Goal: Task Accomplishment & Management: Manage account settings

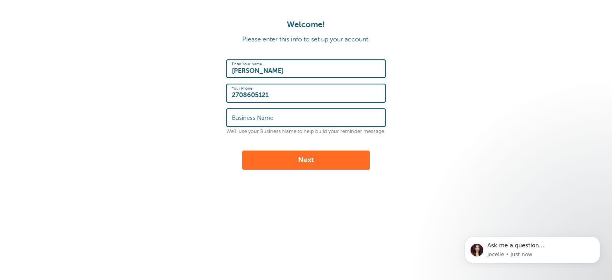
click at [260, 114] on label "Business Name" at bounding box center [252, 117] width 41 height 7
click at [260, 114] on input "Business Name" at bounding box center [306, 117] width 148 height 17
click at [260, 118] on input "Business Name" at bounding box center [306, 117] width 148 height 17
type input "GREEN RIVER APPLIANCE"
click at [287, 161] on button "Next" at bounding box center [306, 160] width 128 height 19
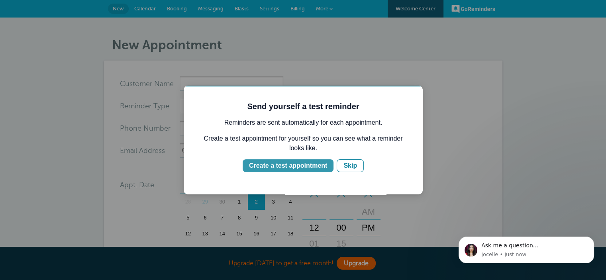
click at [266, 166] on div "Create a test appointment" at bounding box center [288, 166] width 78 height 10
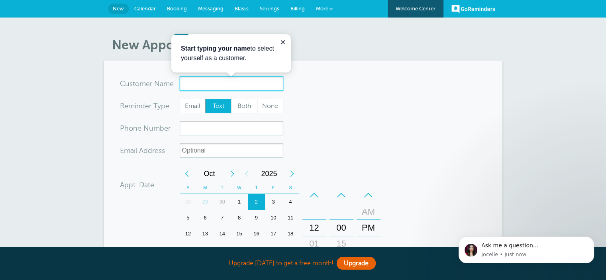
click at [214, 86] on input "x-no-autofill" at bounding box center [232, 84] width 104 height 14
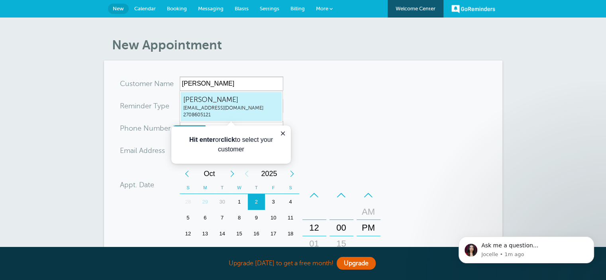
type input "LAURALYNNEGENTRYgreenriverlynne@yahoo.com2708605121"
type input "LAURA LYNNE GENTRY"
type input "2708605121"
type input "greenriverlynne@yahoo.com"
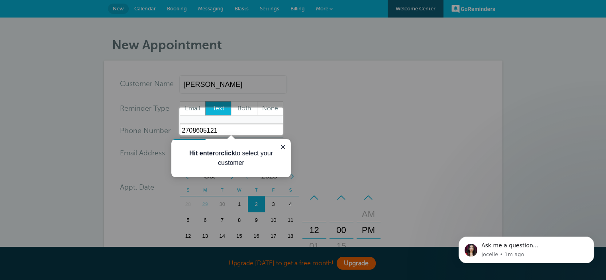
scroll to position [263, 0]
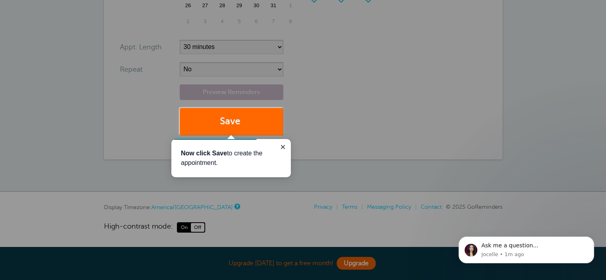
click at [383, 81] on div at bounding box center [444, 67] width 323 height 135
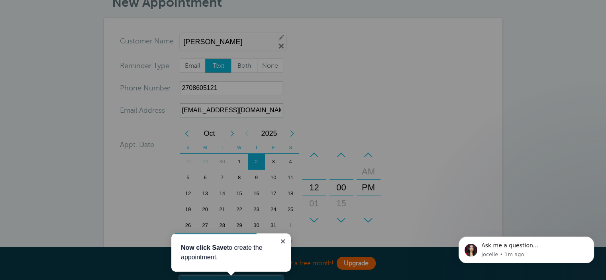
scroll to position [37, 0]
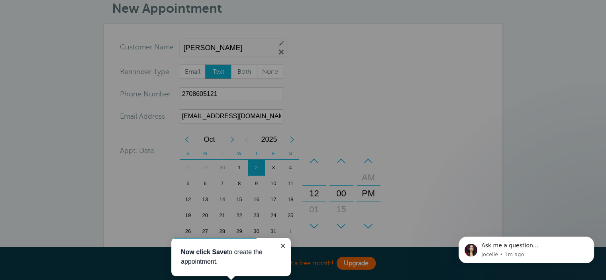
click at [217, 67] on div at bounding box center [141, 166] width 283 height 333
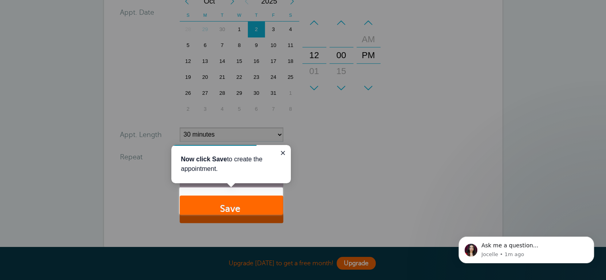
scroll to position [183, 0]
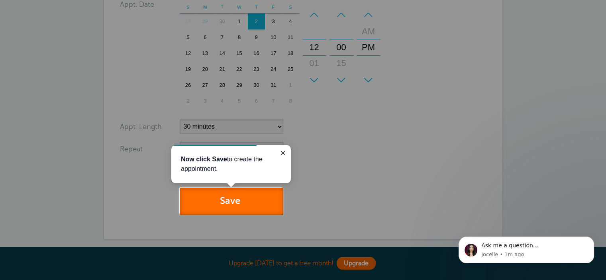
click at [217, 208] on button "Save" at bounding box center [232, 201] width 104 height 27
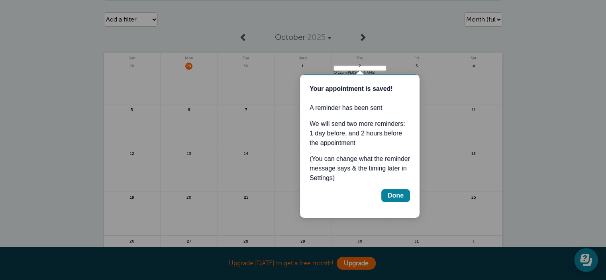
scroll to position [53, 0]
click at [396, 194] on div "Done" at bounding box center [396, 196] width 16 height 10
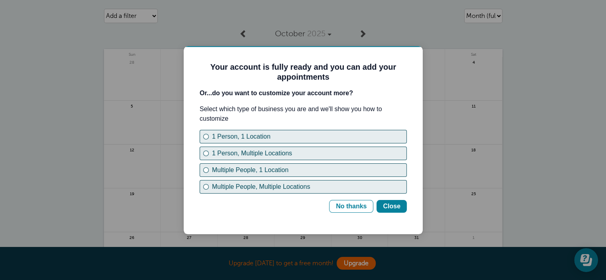
scroll to position [0, 0]
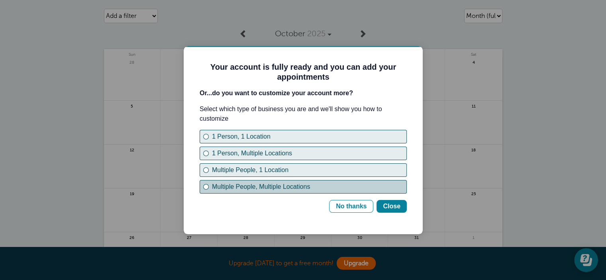
click at [204, 186] on div "Multiple People, Multiple Locations" at bounding box center [206, 187] width 6 height 6
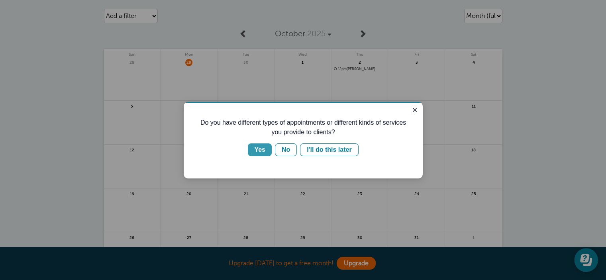
click at [261, 149] on div "Yes" at bounding box center [259, 150] width 11 height 10
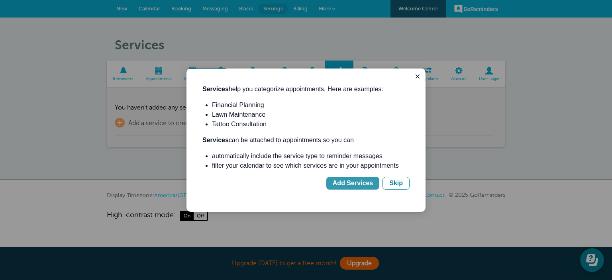
click at [353, 184] on div "Add Services" at bounding box center [353, 184] width 40 height 10
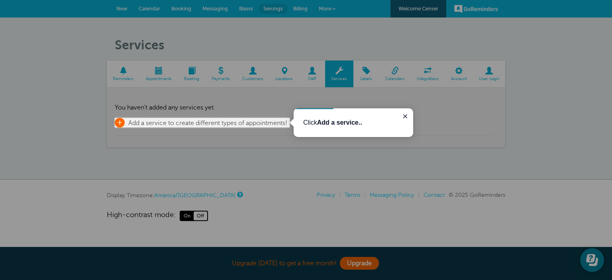
click at [173, 121] on span "Add a service to create different types of appointments!" at bounding box center [207, 123] width 159 height 7
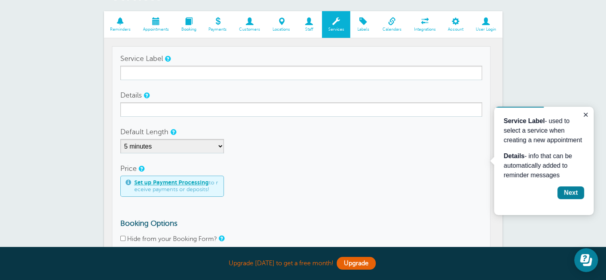
scroll to position [56, 0]
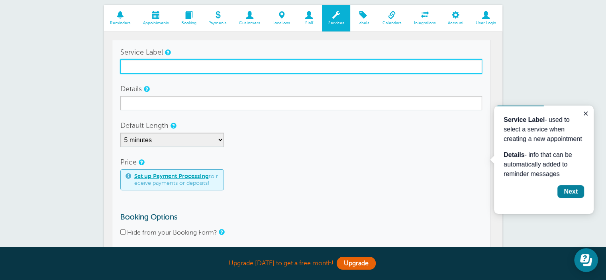
click at [210, 62] on input "Service Label" at bounding box center [301, 66] width 362 height 14
type input "i"
type input "Install"
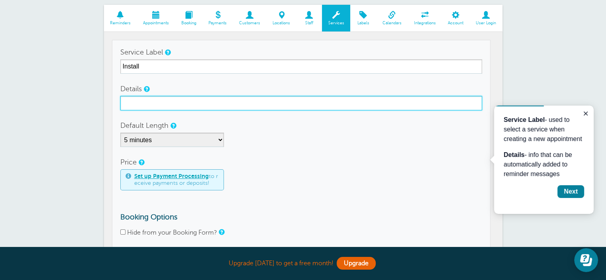
type input "m"
type input "Built In Appliance Install"
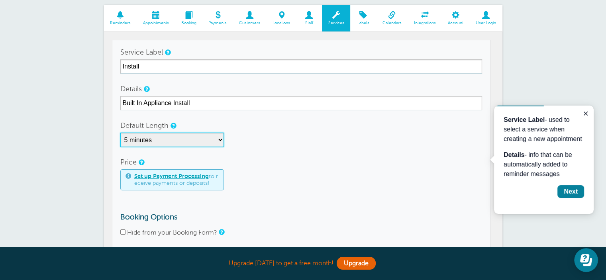
click at [148, 143] on select "5 minutes 10 minutes 15 minutes 20 minutes 25 minutes 30 minutes 35 minutes 40 …" at bounding box center [172, 140] width 104 height 14
select select "90"
click at [120, 133] on select "5 minutes 10 minutes 15 minutes 20 minutes 25 minutes 30 minutes 35 minutes 40 …" at bounding box center [172, 140] width 104 height 14
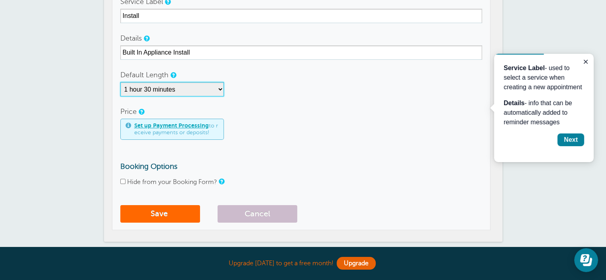
scroll to position [109, 0]
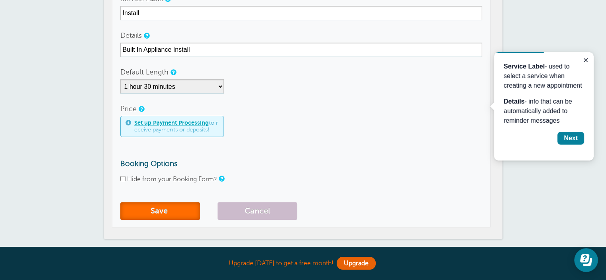
click at [149, 212] on button "Save" at bounding box center [160, 211] width 80 height 18
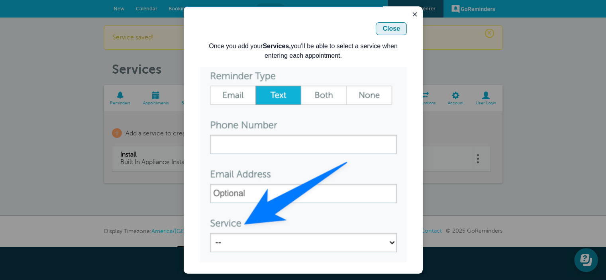
drag, startPoint x: 386, startPoint y: 25, endPoint x: 569, endPoint y: 31, distance: 183.8
click at [386, 25] on div "Close" at bounding box center [392, 29] width 18 height 10
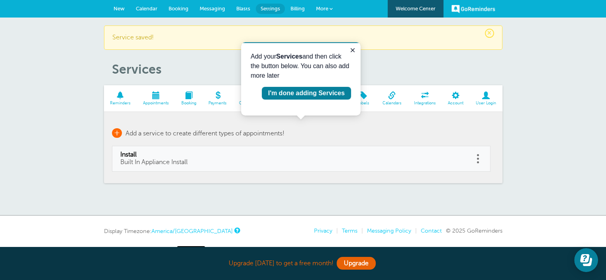
click at [122, 130] on link "+ Add a service to create different types of appointments!" at bounding box center [198, 133] width 173 height 10
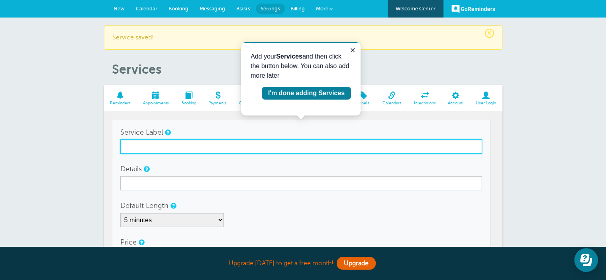
click at [182, 148] on input "Service Label" at bounding box center [301, 146] width 362 height 14
type input "Delivery"
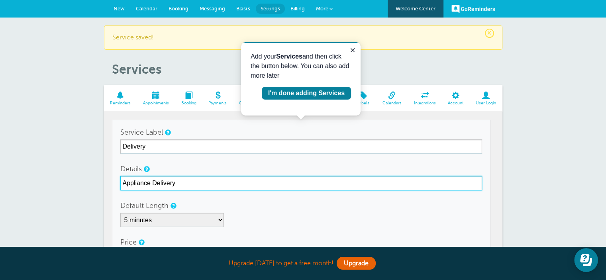
type input "Appliance Delivery"
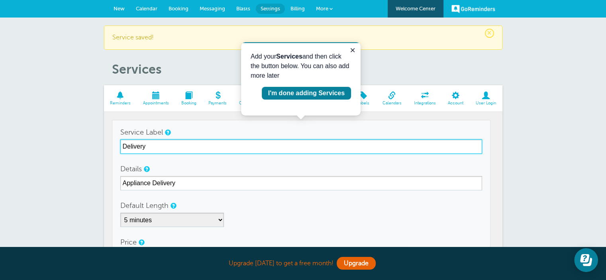
click at [123, 146] on input "Delivery" at bounding box center [301, 146] width 362 height 14
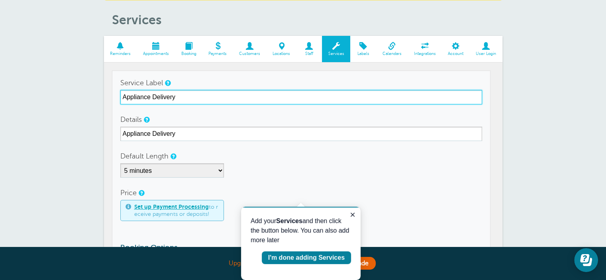
scroll to position [93, 0]
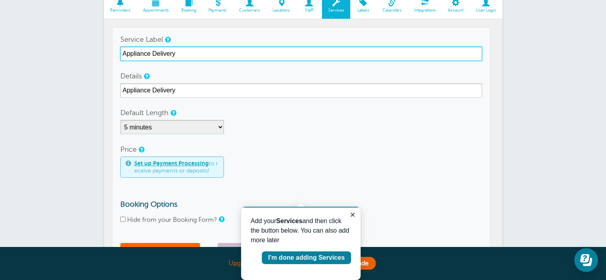
type input "Appliance Delivery"
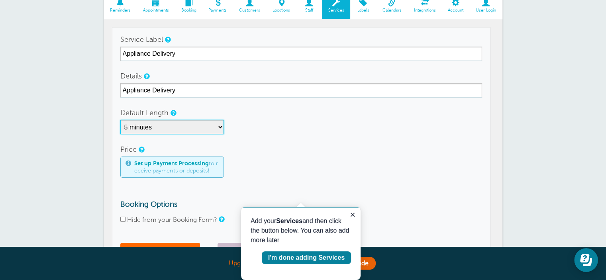
click at [165, 122] on select "5 minutes 10 minutes 15 minutes 20 minutes 25 minutes 30 minutes 35 minutes 40 …" at bounding box center [172, 127] width 104 height 14
select select "60"
click at [120, 120] on select "5 minutes 10 minutes 15 minutes 20 minutes 25 minutes 30 minutes 35 minutes 40 …" at bounding box center [172, 127] width 104 height 14
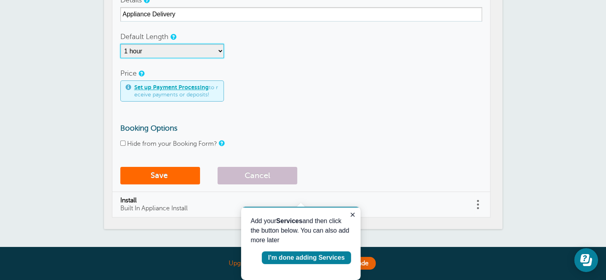
scroll to position [173, 0]
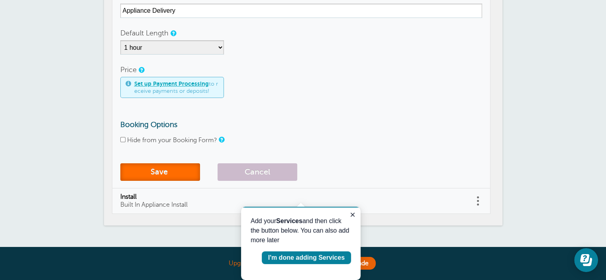
click at [158, 172] on button "Save" at bounding box center [160, 172] width 80 height 18
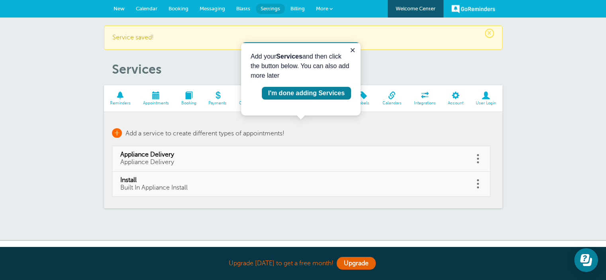
click at [114, 133] on span "+" at bounding box center [117, 133] width 10 height 10
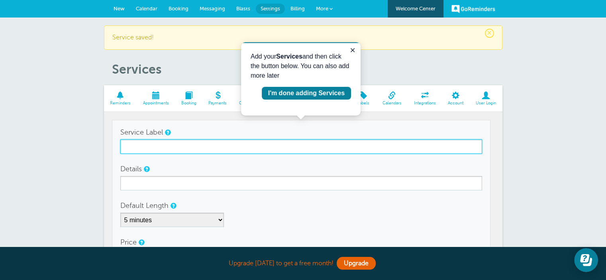
drag, startPoint x: 200, startPoint y: 143, endPoint x: 197, endPoint y: 124, distance: 19.3
click at [200, 143] on input "Service Label" at bounding box center [301, 146] width 362 height 14
type input "f"
type input "Furniture Delivery"
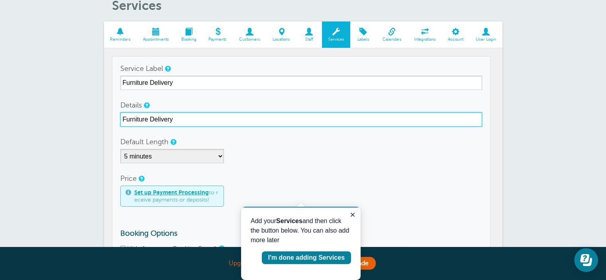
scroll to position [66, 0]
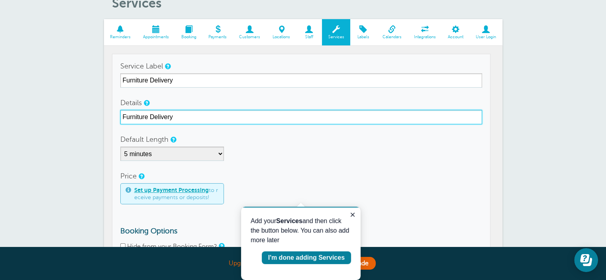
type input "Furniture Delivery"
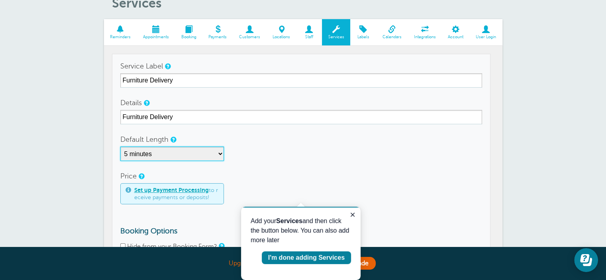
click at [187, 152] on select "5 minutes 10 minutes 15 minutes 20 minutes 25 minutes 30 minutes 35 minutes 40 …" at bounding box center [172, 154] width 104 height 14
select select "60"
click at [120, 147] on select "5 minutes 10 minutes 15 minutes 20 minutes 25 minutes 30 minutes 35 minutes 40 …" at bounding box center [172, 154] width 104 height 14
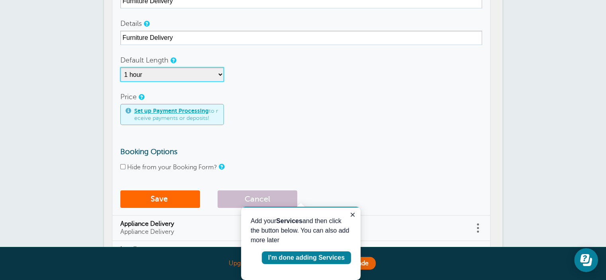
scroll to position [173, 0]
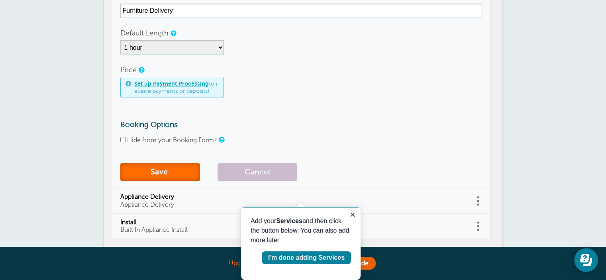
click at [153, 167] on button "Save" at bounding box center [160, 172] width 80 height 18
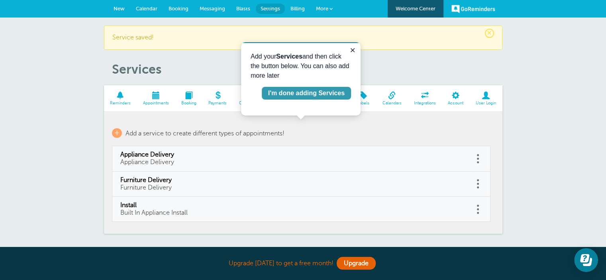
click at [311, 93] on div "I'm done adding Services" at bounding box center [306, 93] width 77 height 10
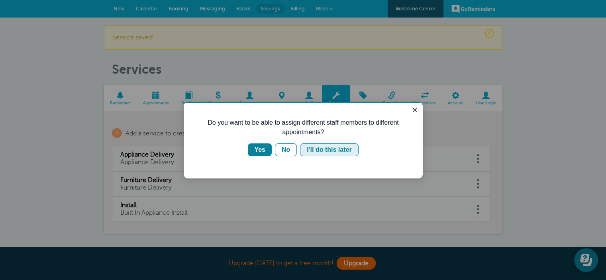
click at [322, 151] on div "I'll do this later" at bounding box center [329, 150] width 45 height 10
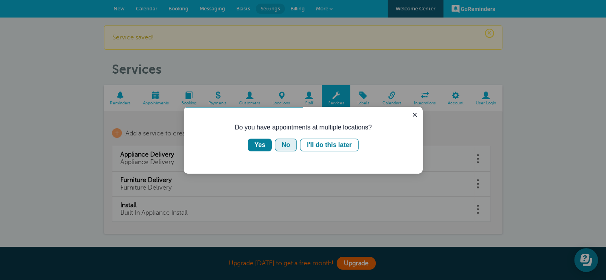
click at [282, 144] on div "No" at bounding box center [286, 145] width 8 height 10
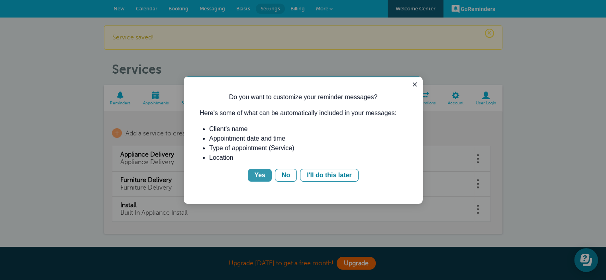
click at [260, 174] on div "Yes" at bounding box center [259, 176] width 11 height 10
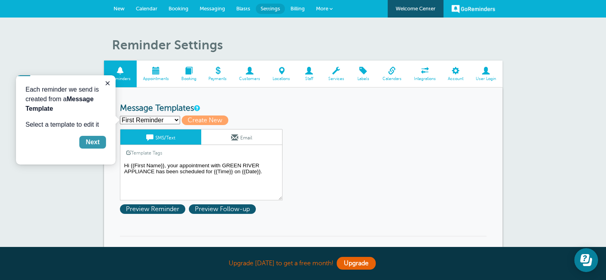
click at [96, 142] on div "Next" at bounding box center [93, 142] width 14 height 10
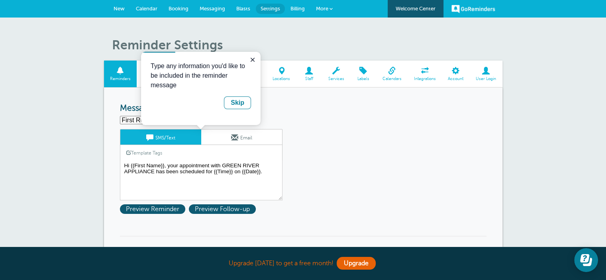
click at [240, 102] on div "Skip" at bounding box center [238, 103] width 14 height 10
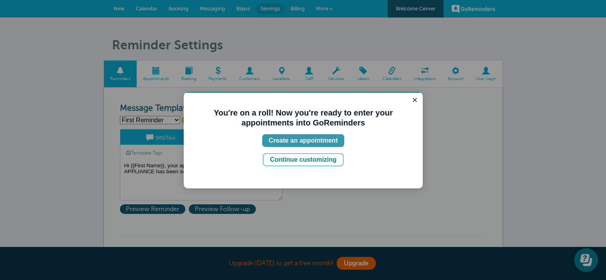
click at [290, 141] on div "Create an appointment" at bounding box center [303, 141] width 69 height 10
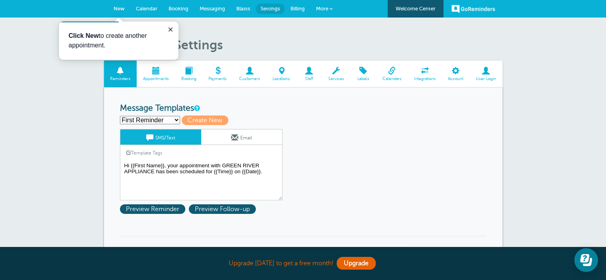
click at [151, 8] on span "Calendar" at bounding box center [147, 9] width 22 height 6
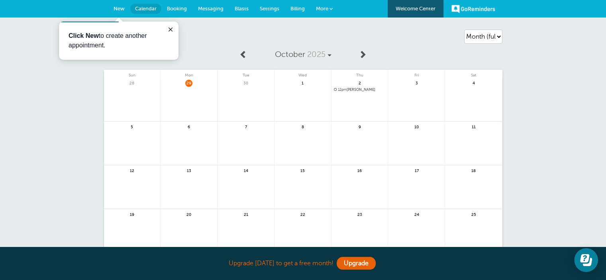
click at [260, 6] on span "Settings" at bounding box center [270, 9] width 20 height 6
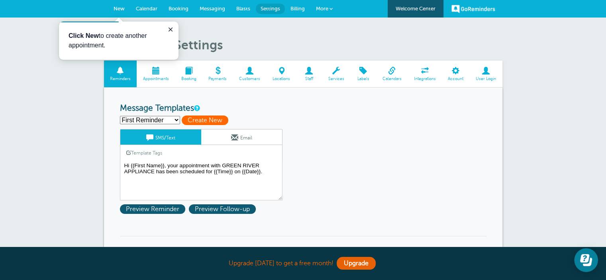
click at [209, 122] on span "Create New" at bounding box center [205, 121] width 47 height 10
select select
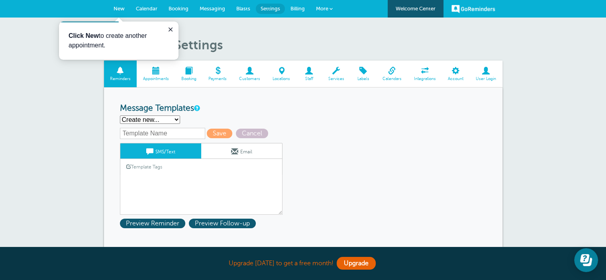
click at [147, 133] on input "text" at bounding box center [162, 133] width 85 height 11
click at [333, 73] on span at bounding box center [336, 71] width 28 height 8
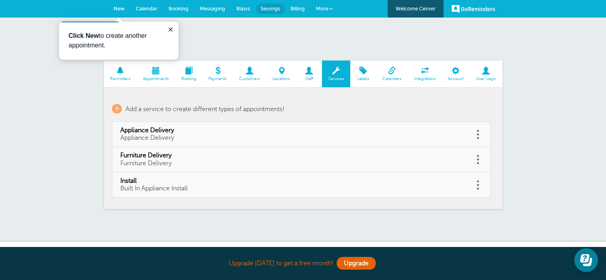
click at [201, 133] on span "Appliance Delivery" at bounding box center [293, 131] width 346 height 8
type input "Appliance Delivery"
select select "60"
checkbox input "false"
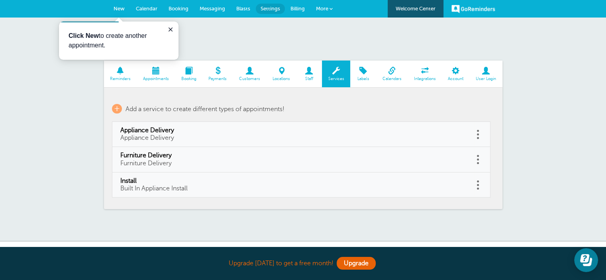
select select "60"
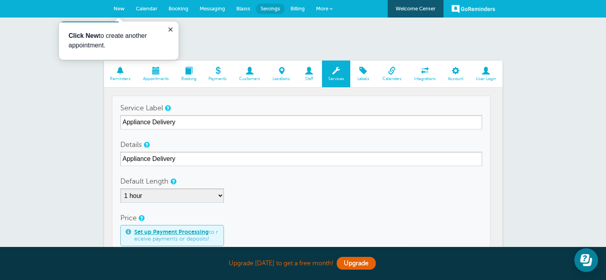
click at [151, 70] on span at bounding box center [156, 71] width 38 height 8
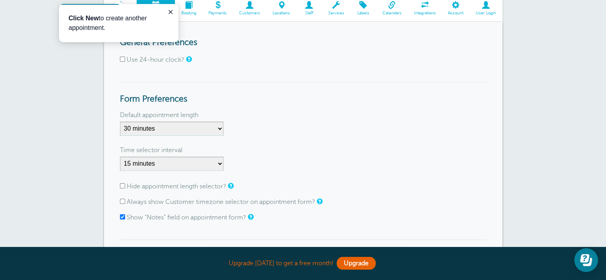
scroll to position [80, 0]
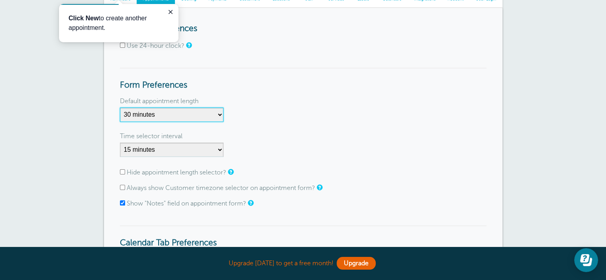
click at [185, 111] on select "5 minutes 10 minutes 15 minutes 20 minutes 25 minutes 30 minutes 35 minutes 40 …" at bounding box center [172, 115] width 104 height 14
select select "240"
click at [120, 108] on select "5 minutes 10 minutes 15 minutes 20 minutes 25 minutes 30 minutes 35 minutes 40 …" at bounding box center [172, 115] width 104 height 14
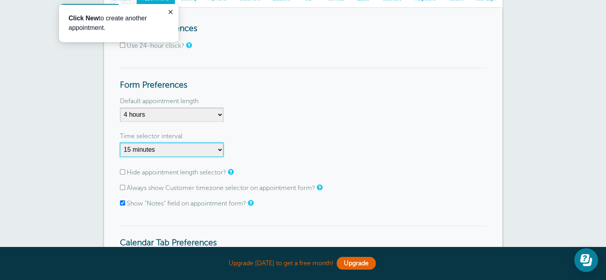
click at [189, 148] on select "1 minute 5 minutes 10 minutes 15 minutes 20 minutes 30 minutes 60 minutes" at bounding box center [172, 150] width 104 height 14
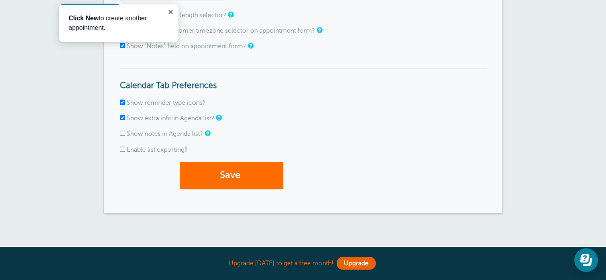
scroll to position [239, 0]
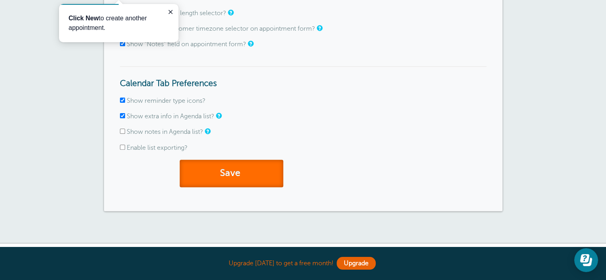
click at [228, 171] on button "Save" at bounding box center [232, 173] width 104 height 27
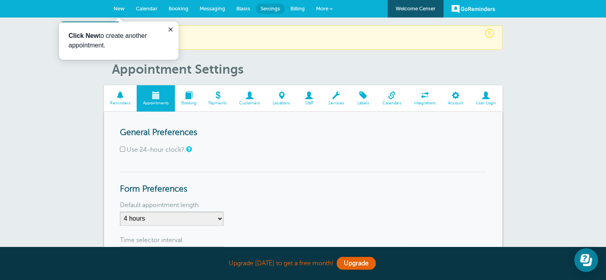
click at [116, 6] on span "New" at bounding box center [119, 9] width 11 height 6
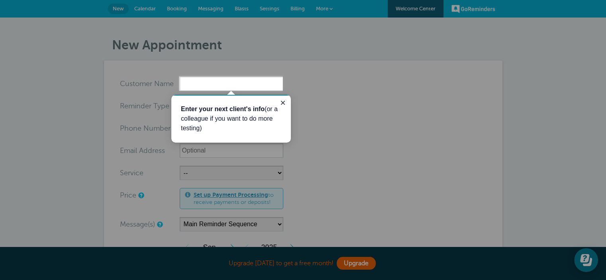
click at [209, 84] on input "x-no-autofill" at bounding box center [232, 84] width 104 height 14
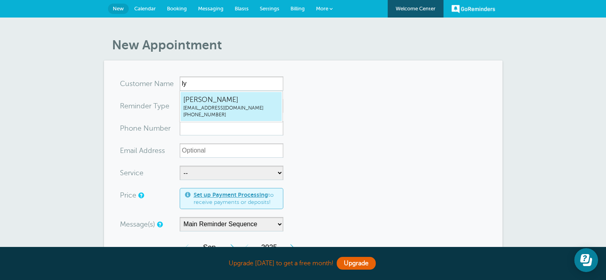
click at [214, 112] on span "(270) 860-5121" at bounding box center [231, 115] width 96 height 7
type input "LAURALYNNEGENTRYgreenriverlynne@yahoo.com2708605121"
type input "LAURA LYNNE GENTRY"
type input "(270) 860-5121"
type input "[EMAIL_ADDRESS][DOMAIN_NAME]"
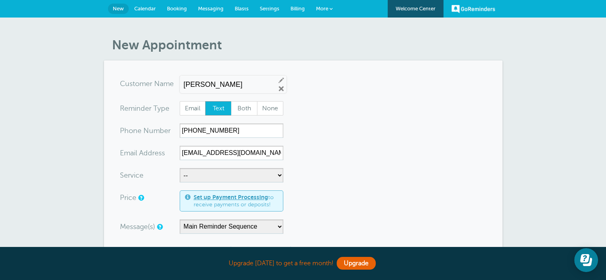
click at [215, 111] on span "Text" at bounding box center [219, 109] width 26 height 14
click at [205, 101] on input "Text" at bounding box center [205, 101] width 0 height 0
click at [206, 178] on select "-- Appliance Delivery Furniture Delivery Install" at bounding box center [232, 175] width 104 height 14
select select "28348"
click at [180, 168] on select "-- Appliance Delivery Furniture Delivery Install" at bounding box center [232, 175] width 104 height 14
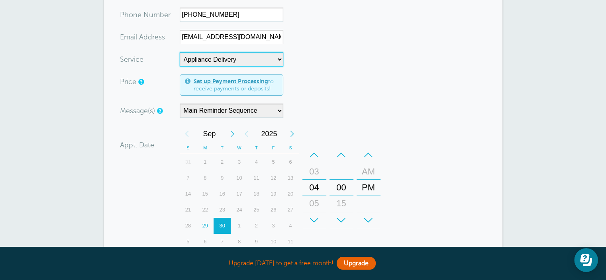
scroll to position [120, 0]
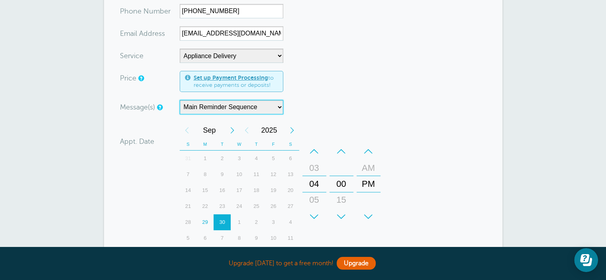
click at [213, 107] on select "Main Reminder Sequence" at bounding box center [232, 107] width 104 height 14
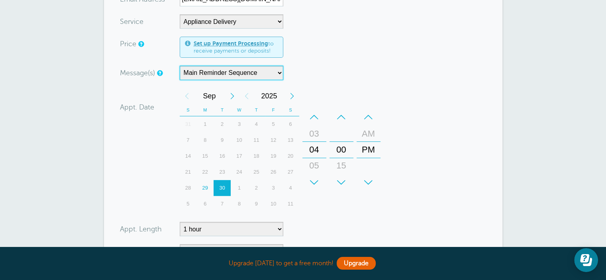
scroll to position [186, 0]
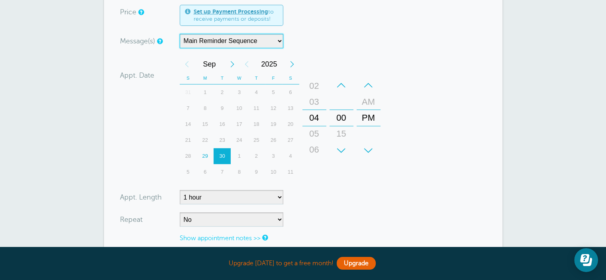
click at [310, 115] on div "04" at bounding box center [314, 118] width 19 height 16
drag, startPoint x: 312, startPoint y: 157, endPoint x: 312, endPoint y: 165, distance: 8.4
click at [312, 165] on div "+ – Month January February March April May June July August September October N…" at bounding box center [282, 118] width 204 height 124
drag, startPoint x: 316, startPoint y: 135, endPoint x: 311, endPoint y: 188, distance: 53.2
click at [311, 188] on form "You are creating a new customer. To use an existing customer select one from th…" at bounding box center [303, 100] width 367 height 418
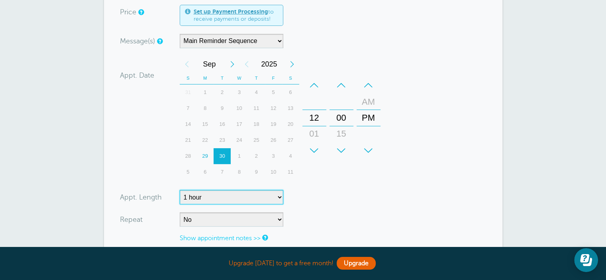
click at [236, 196] on select "5 minutes 10 minutes 15 minutes 20 minutes 25 minutes 30 minutes 35 minutes 40 …" at bounding box center [232, 197] width 104 height 14
select select "240"
click at [180, 190] on select "5 minutes 10 minutes 15 minutes 20 minutes 25 minutes 30 minutes 35 minutes 40 …" at bounding box center [232, 197] width 104 height 14
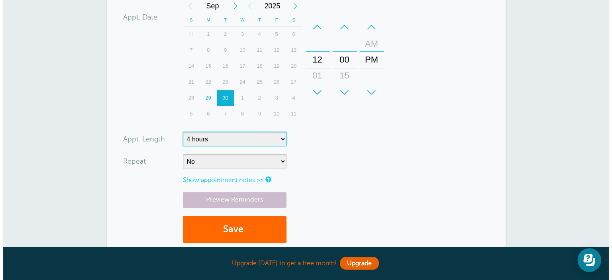
scroll to position [252, 0]
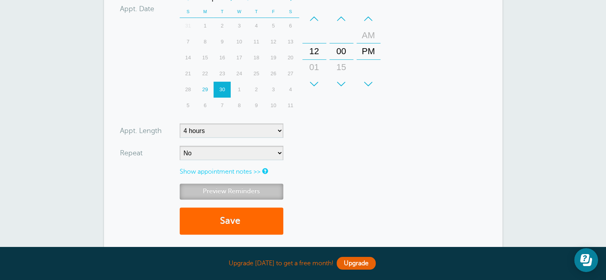
click at [235, 188] on link "Preview Reminders" at bounding box center [232, 192] width 104 height 16
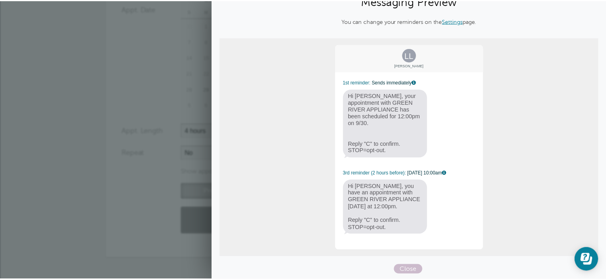
scroll to position [0, 0]
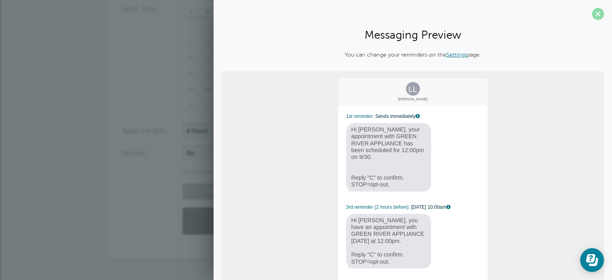
click at [592, 15] on span at bounding box center [598, 14] width 12 height 12
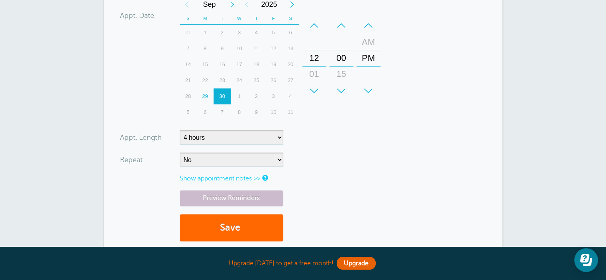
scroll to position [239, 0]
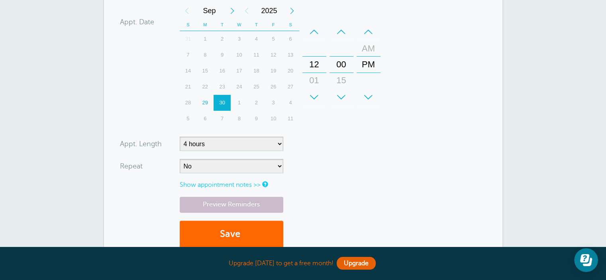
click at [228, 184] on link "Show appointment notes >>" at bounding box center [220, 184] width 81 height 7
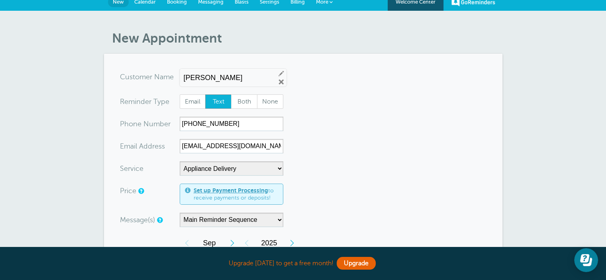
scroll to position [0, 0]
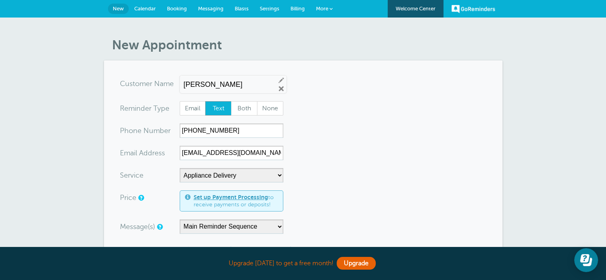
click at [268, 14] on link "Settings" at bounding box center [269, 9] width 31 height 18
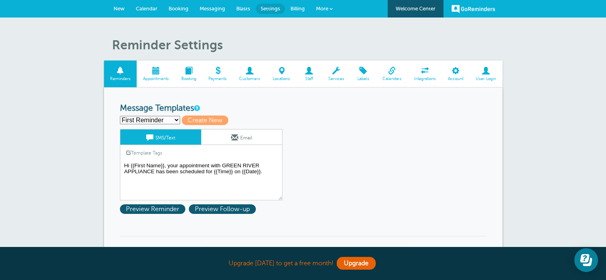
click at [390, 71] on span at bounding box center [391, 71] width 31 height 8
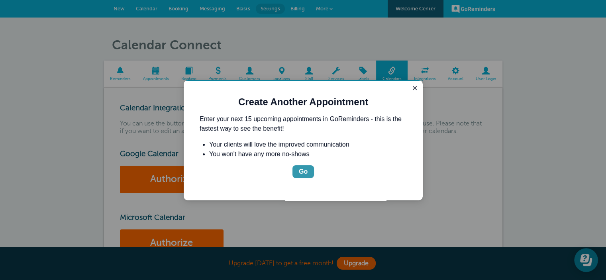
click at [300, 169] on div "Go" at bounding box center [303, 172] width 9 height 10
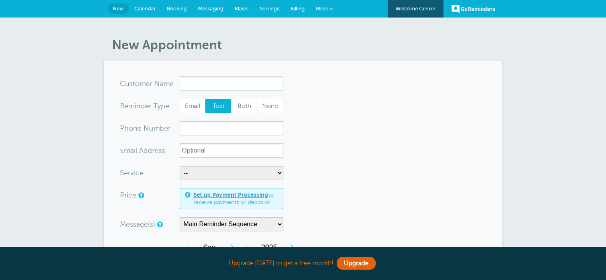
click at [3, 189] on div "New Appointment You are creating a new customer. To use an existing customer se…" at bounding box center [303, 279] width 606 height 523
click at [173, 6] on span "Booking" at bounding box center [177, 9] width 20 height 6
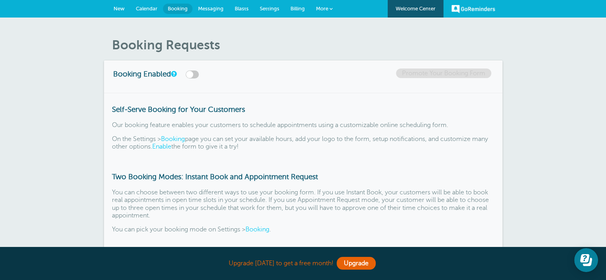
click at [121, 9] on span "New" at bounding box center [119, 9] width 11 height 6
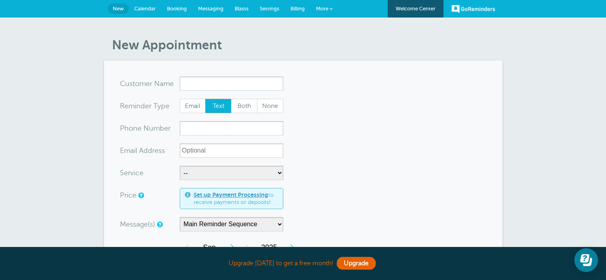
click at [151, 9] on span "Calendar" at bounding box center [145, 9] width 22 height 6
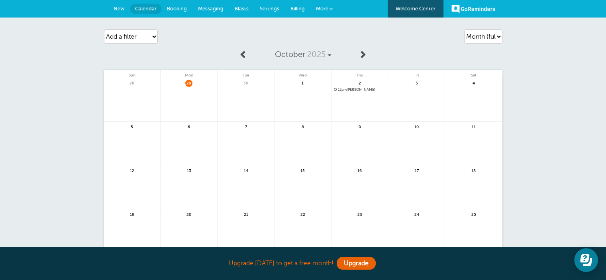
click at [211, 9] on span "Messaging" at bounding box center [211, 9] width 26 height 6
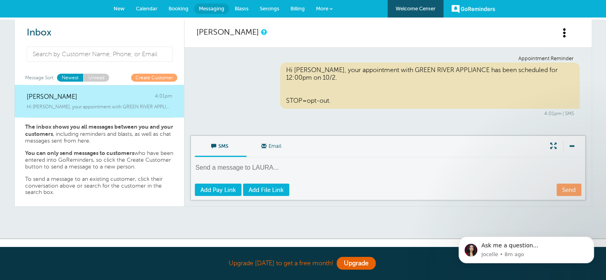
click at [244, 8] on span "Blasts" at bounding box center [242, 9] width 14 height 6
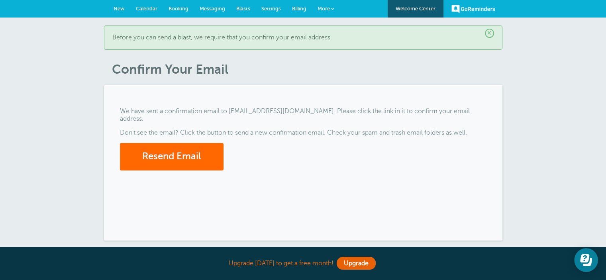
click at [296, 9] on span "Billing" at bounding box center [299, 9] width 14 height 6
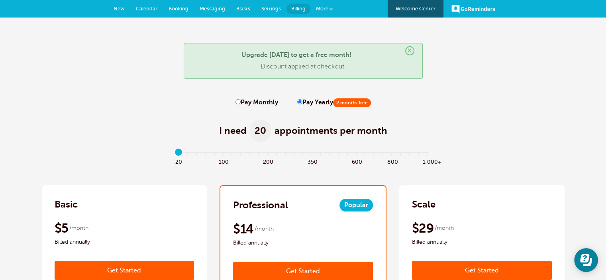
click at [116, 6] on span "New" at bounding box center [119, 9] width 11 height 6
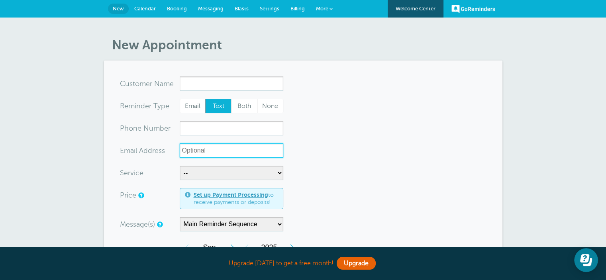
click at [212, 152] on input "xx-no-autofill" at bounding box center [232, 150] width 104 height 14
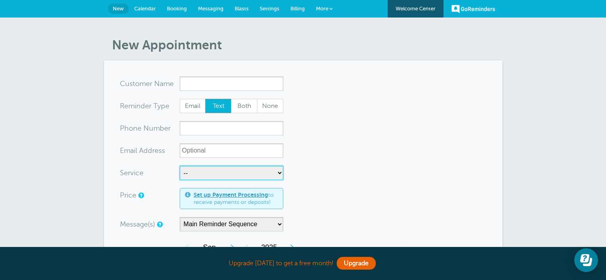
click at [217, 171] on select "-- Appliance Delivery Furniture Delivery Install" at bounding box center [232, 173] width 104 height 14
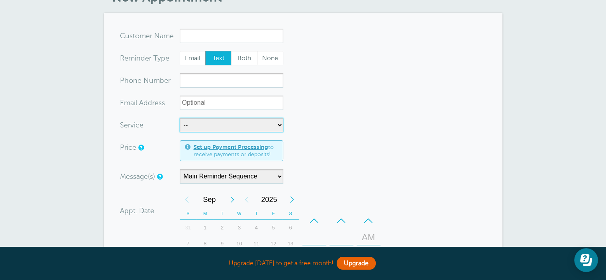
scroll to position [80, 0]
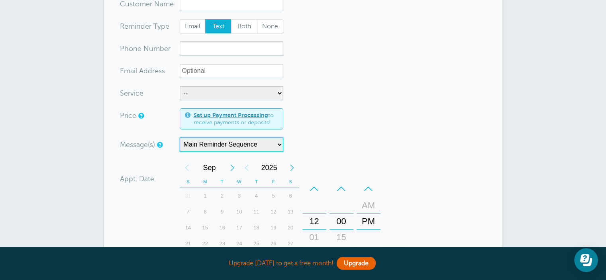
click at [230, 143] on select "Main Reminder Sequence" at bounding box center [232, 144] width 104 height 14
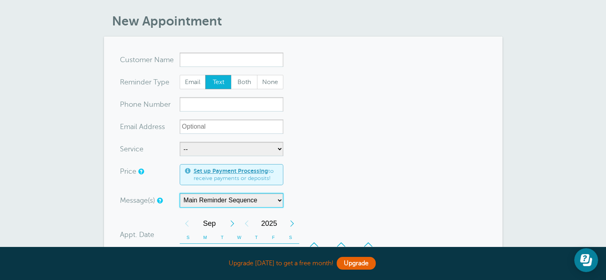
scroll to position [0, 0]
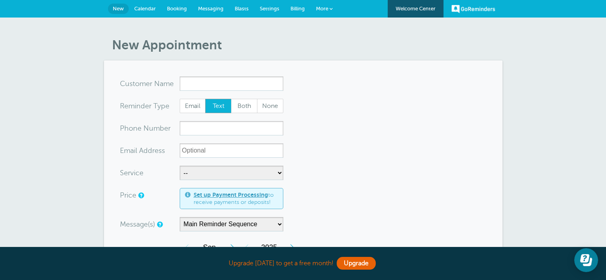
click at [179, 6] on span "Booking" at bounding box center [177, 9] width 20 height 6
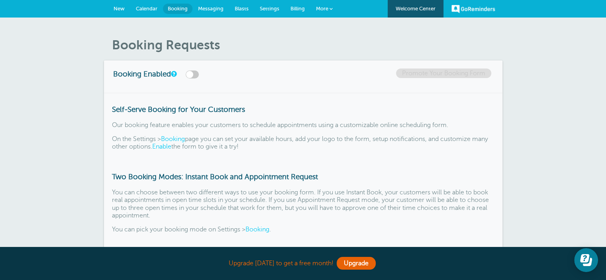
click at [274, 6] on span "Settings" at bounding box center [270, 9] width 20 height 6
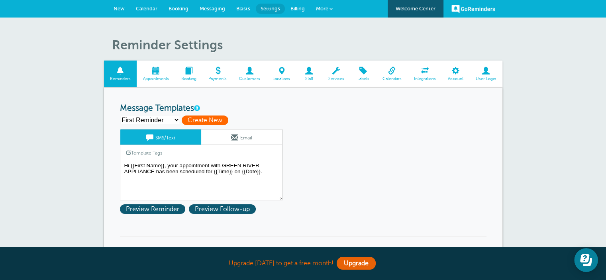
click at [200, 118] on span "Create New" at bounding box center [205, 121] width 47 height 10
select select
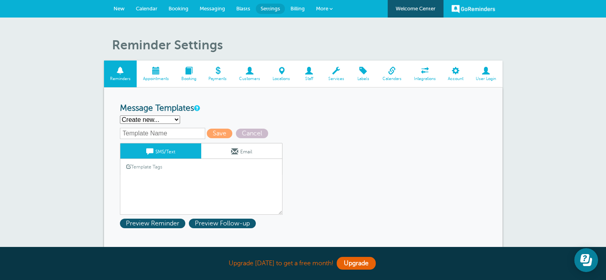
click at [157, 70] on span at bounding box center [156, 71] width 38 height 8
click at [336, 69] on span at bounding box center [336, 71] width 28 height 8
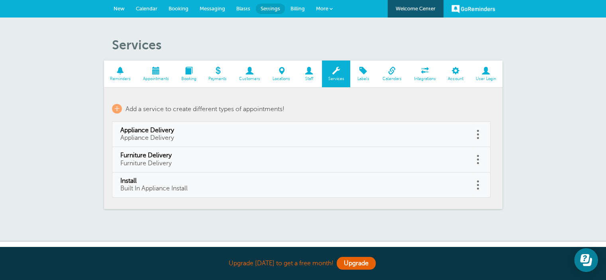
click at [476, 132] on link at bounding box center [478, 134] width 8 height 12
click at [471, 116] on link "Edit" at bounding box center [469, 114] width 24 height 15
type input "Appliance Delivery"
select select "60"
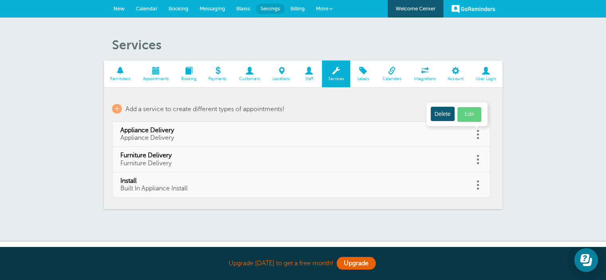
checkbox input "false"
select select "60"
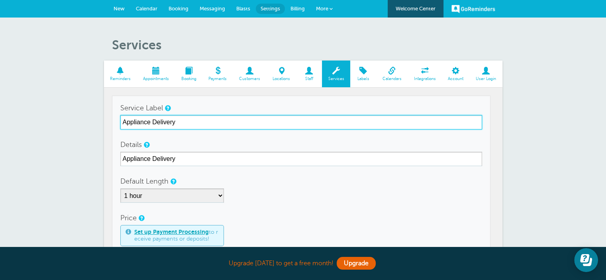
click at [123, 122] on input "Appliance Delivery" at bounding box center [301, 122] width 362 height 14
type input "Morning Appliance Delivery"
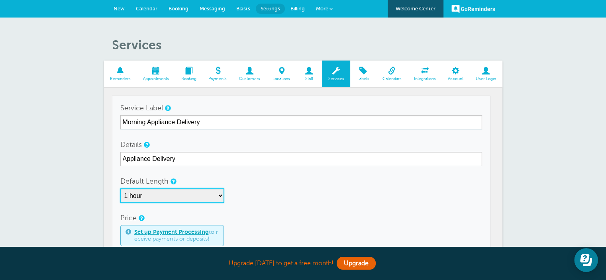
click at [158, 196] on select "5 minutes 10 minutes 15 minutes 20 minutes 25 minutes 30 minutes 35 minutes 40 …" at bounding box center [172, 195] width 104 height 14
select select "240"
click at [120, 188] on select "5 minutes 10 minutes 15 minutes 20 minutes 25 minutes 30 minutes 35 minutes 40 …" at bounding box center [172, 195] width 104 height 14
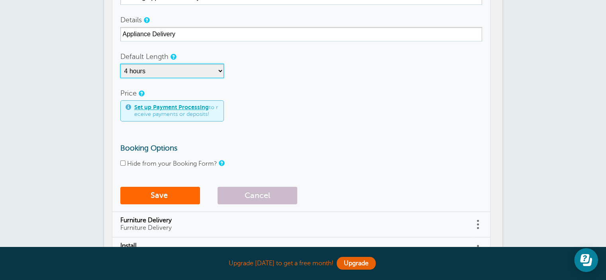
scroll to position [133, 0]
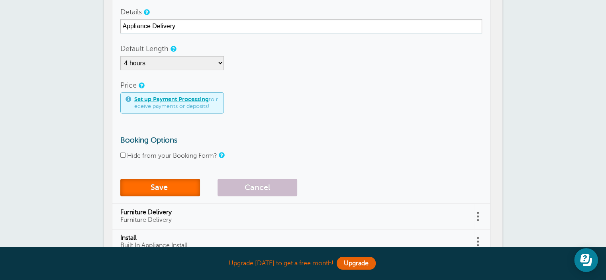
click at [165, 186] on button "Save" at bounding box center [160, 188] width 80 height 18
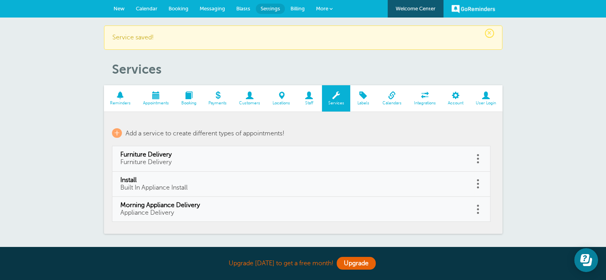
click at [476, 157] on link at bounding box center [478, 159] width 8 height 12
click at [467, 139] on link "Edit" at bounding box center [469, 138] width 24 height 15
type input "Furniture Delivery"
select select "60"
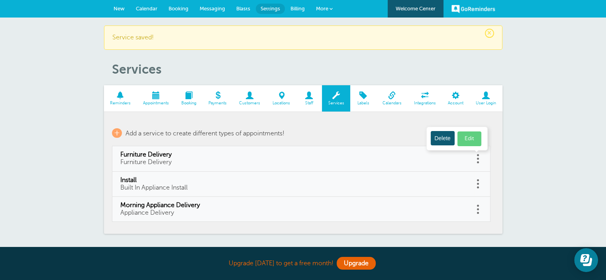
checkbox input "false"
select select "60"
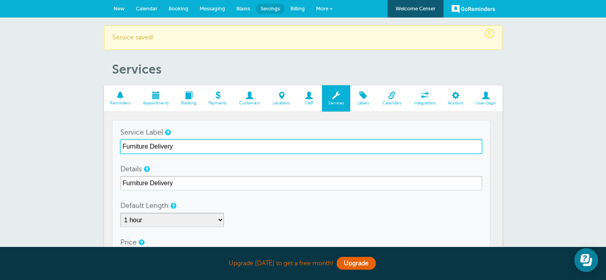
click at [122, 145] on input "Furniture Delivery" at bounding box center [301, 146] width 362 height 14
type input "Morning Furniture Delivery"
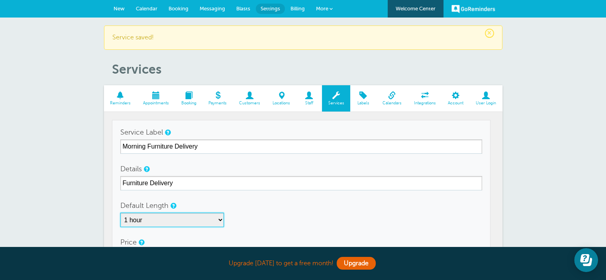
click at [149, 220] on select "5 minutes 10 minutes 15 minutes 20 minutes 25 minutes 30 minutes 35 minutes 40 …" at bounding box center [172, 220] width 104 height 14
select select "240"
click at [120, 213] on select "5 minutes 10 minutes 15 minutes 20 minutes 25 minutes 30 minutes 35 minutes 40 …" at bounding box center [172, 220] width 104 height 14
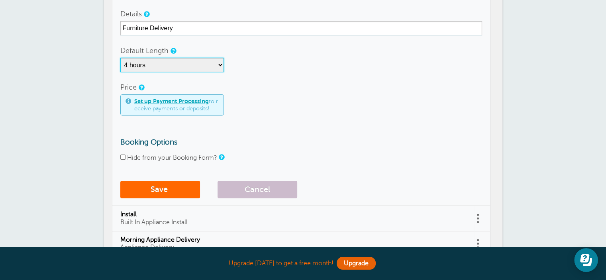
scroll to position [159, 0]
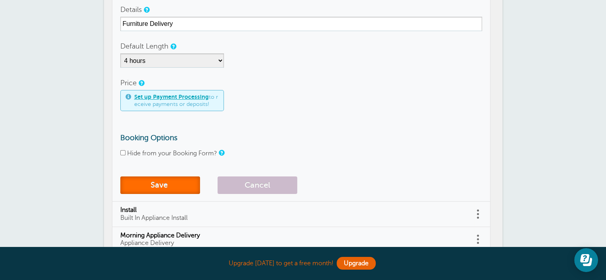
click at [179, 182] on button "Save" at bounding box center [160, 186] width 80 height 18
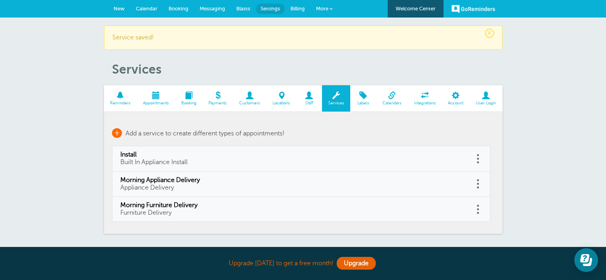
click at [234, 133] on span "Add a service to create different types of appointments!" at bounding box center [205, 133] width 159 height 7
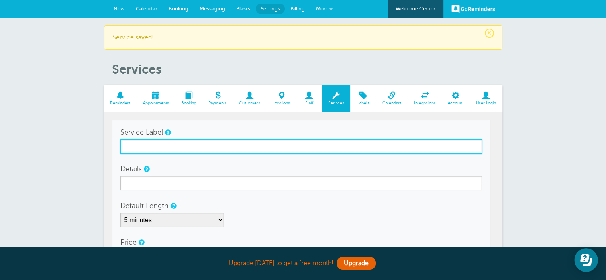
click at [193, 143] on input "Service Label" at bounding box center [301, 146] width 362 height 14
type input "Afternoon Appliance Delivery"
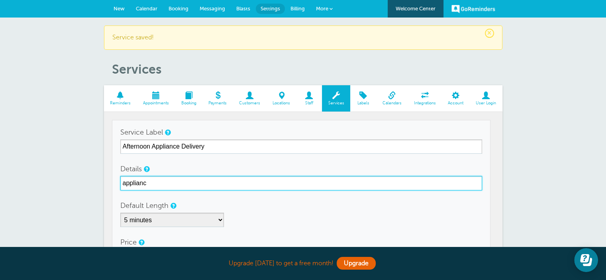
type input "Appliance Delivery"
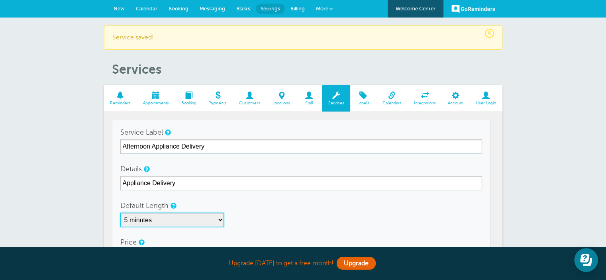
click at [188, 220] on select "5 minutes 10 minutes 15 minutes 20 minutes 25 minutes 30 minutes 35 minutes 40 …" at bounding box center [172, 220] width 104 height 14
select select "240"
click at [120, 213] on select "5 minutes 10 minutes 15 minutes 20 minutes 25 minutes 30 minutes 35 minutes 40 …" at bounding box center [172, 220] width 104 height 14
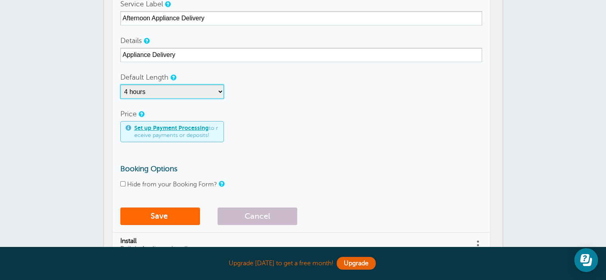
scroll to position [133, 0]
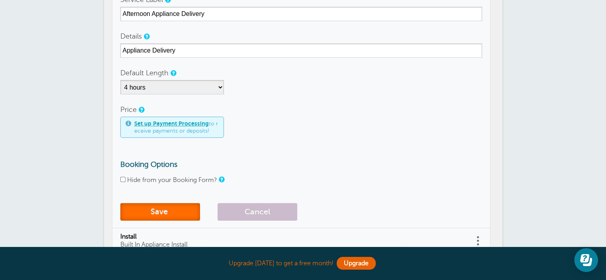
click at [179, 211] on button "Save" at bounding box center [160, 212] width 80 height 18
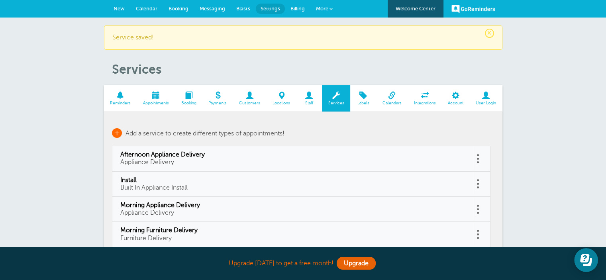
click at [207, 132] on span "Add a service to create different types of appointments!" at bounding box center [205, 133] width 159 height 7
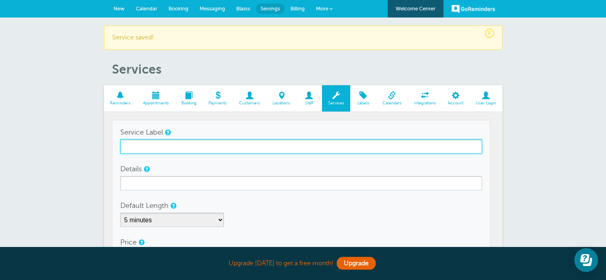
click at [196, 149] on input "Service Label" at bounding box center [301, 146] width 362 height 14
type input "a"
type input "Afternoon Furniture Delivery"
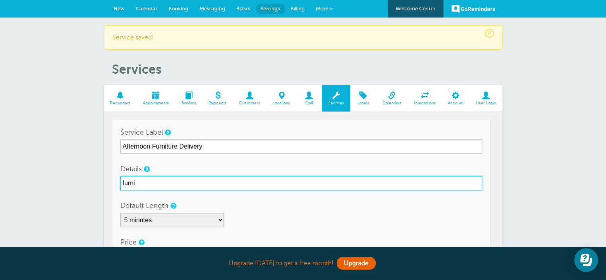
type input "Furniture Delivery"
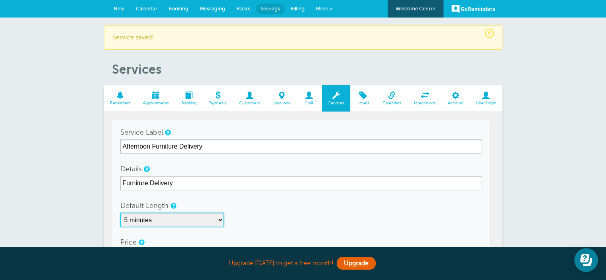
click at [185, 223] on select "5 minutes 10 minutes 15 minutes 20 minutes 25 minutes 30 minutes 35 minutes 40 …" at bounding box center [172, 220] width 104 height 14
select select "240"
click at [120, 213] on select "5 minutes 10 minutes 15 minutes 20 minutes 25 minutes 30 minutes 35 minutes 40 …" at bounding box center [172, 220] width 104 height 14
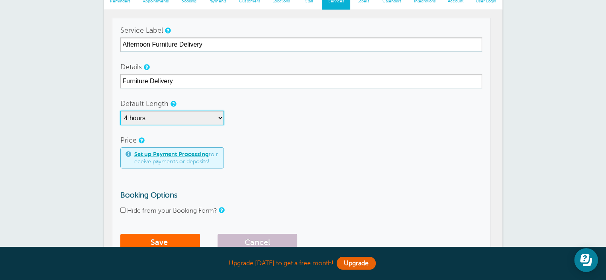
scroll to position [106, 0]
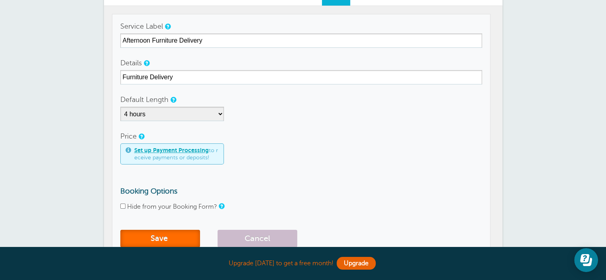
click at [169, 234] on span "submit" at bounding box center [169, 238] width 2 height 9
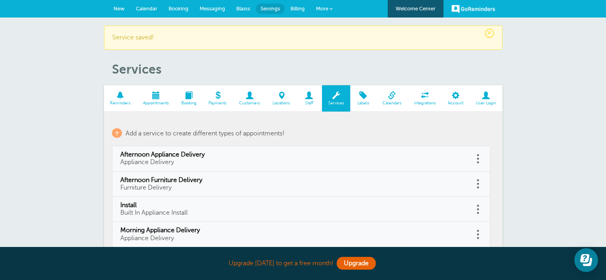
click at [364, 94] on span at bounding box center [363, 96] width 26 height 8
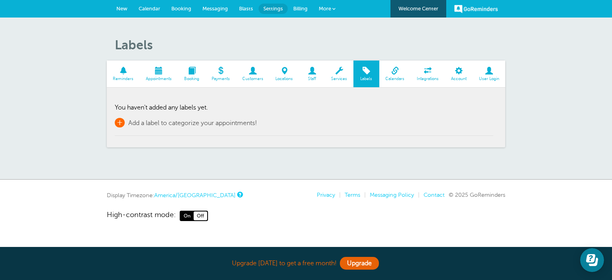
click at [172, 123] on span "Add a label to categorize your appointments!" at bounding box center [192, 123] width 129 height 7
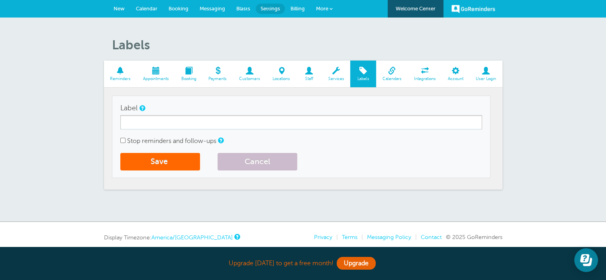
click at [392, 73] on span at bounding box center [391, 71] width 31 height 8
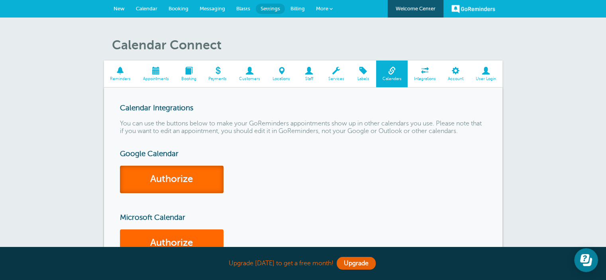
click at [191, 177] on link "Authorize" at bounding box center [172, 179] width 104 height 27
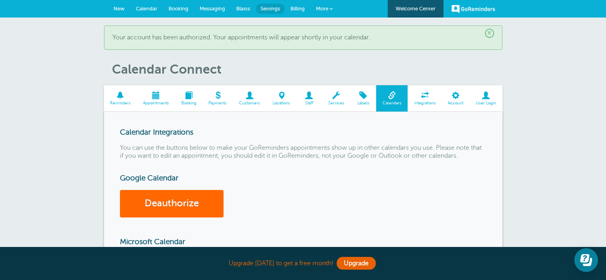
click at [159, 93] on span at bounding box center [156, 96] width 38 height 8
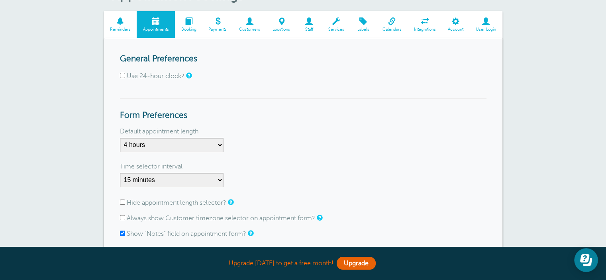
scroll to position [66, 0]
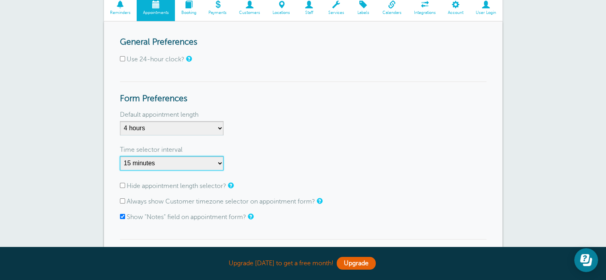
click at [220, 159] on select "1 minute 5 minutes 10 minutes 15 minutes 20 minutes 30 minutes 60 minutes" at bounding box center [172, 163] width 104 height 14
click at [320, 139] on form "General Preferences Use 24-hour clock? Form Preferences Default appointment len…" at bounding box center [303, 202] width 367 height 331
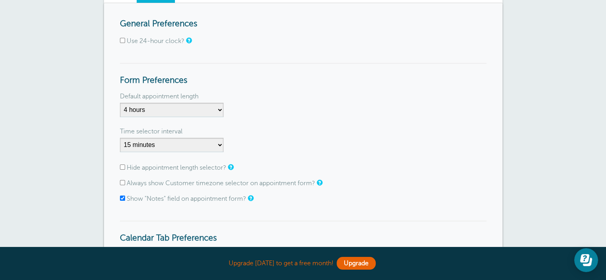
scroll to position [120, 0]
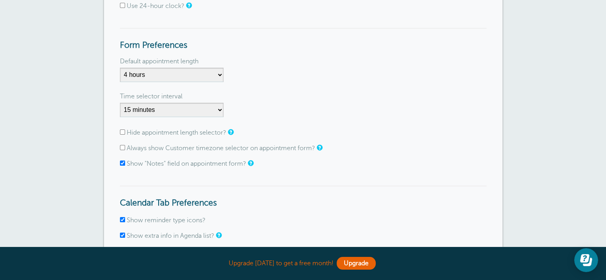
click at [168, 130] on label "Hide appointment length selector?" at bounding box center [177, 132] width 100 height 7
click at [125, 130] on input "Hide appointment length selector?" at bounding box center [122, 131] width 5 height 5
checkbox input "true"
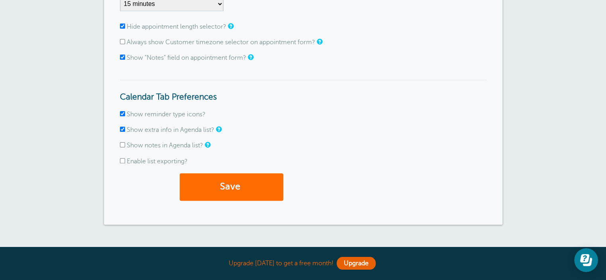
scroll to position [239, 0]
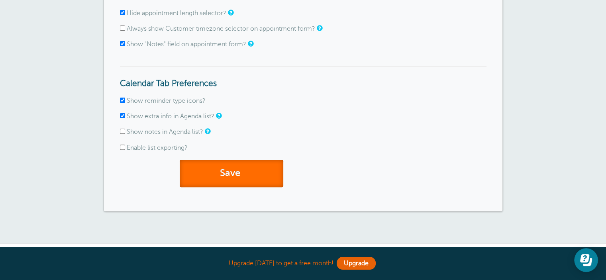
click at [239, 165] on button "Save" at bounding box center [232, 173] width 104 height 27
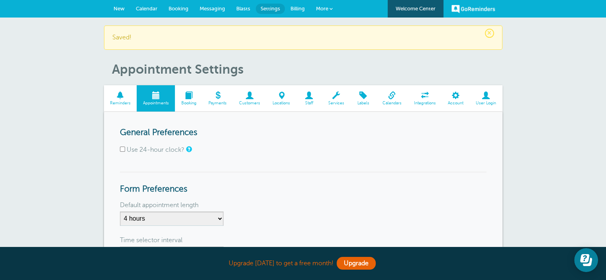
click at [147, 10] on span "Calendar" at bounding box center [147, 9] width 22 height 6
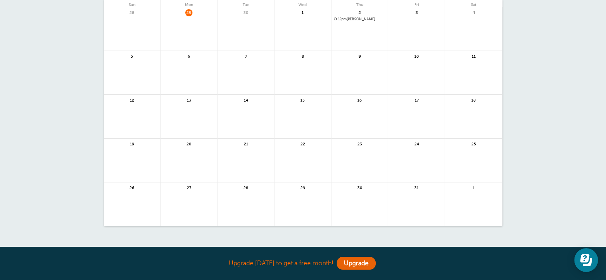
scroll to position [4, 0]
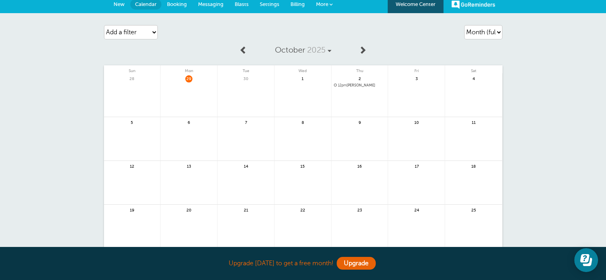
click at [242, 50] on span at bounding box center [243, 50] width 8 height 8
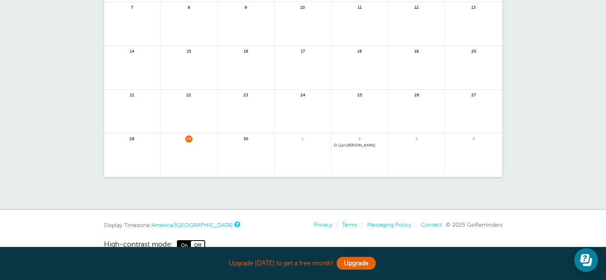
scroll to position [124, 0]
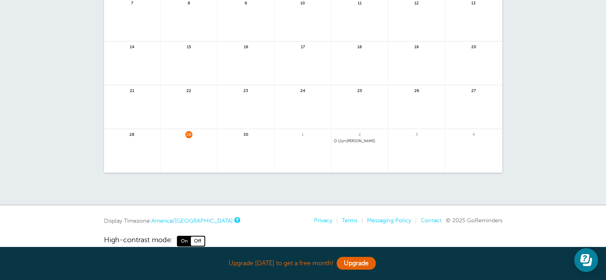
click at [177, 146] on link at bounding box center [189, 155] width 57 height 35
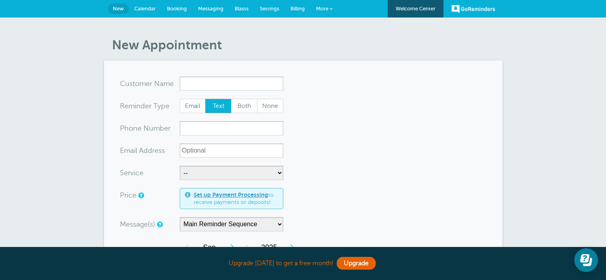
click at [530, 53] on div "New Appointment You are creating a new customer. To use an existing customer se…" at bounding box center [303, 268] width 606 height 501
click at [464, 6] on link "GoReminders" at bounding box center [473, 9] width 44 height 18
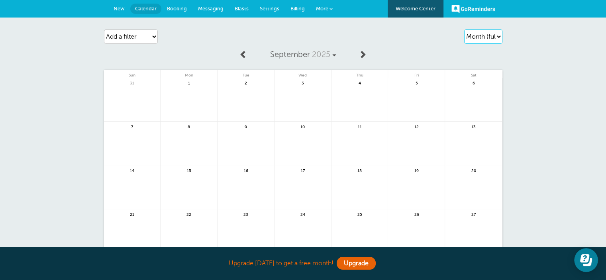
click at [499, 39] on select "Agenda Day Week Month (full view) Month (condensed)" at bounding box center [483, 36] width 38 height 14
click at [464, 29] on select "Agenda Day Week Month (full view) Month (condensed)" at bounding box center [483, 36] width 38 height 14
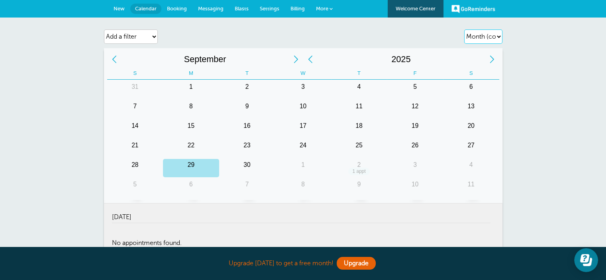
click at [482, 36] on select "Agenda Day Week Month (full view) Month (condensed)" at bounding box center [483, 36] width 38 height 14
select select "month-full"
click at [464, 29] on select "Agenda Day Week Month (full view) Month (condensed)" at bounding box center [483, 36] width 38 height 14
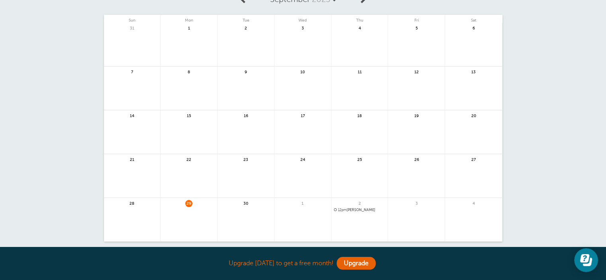
scroll to position [66, 0]
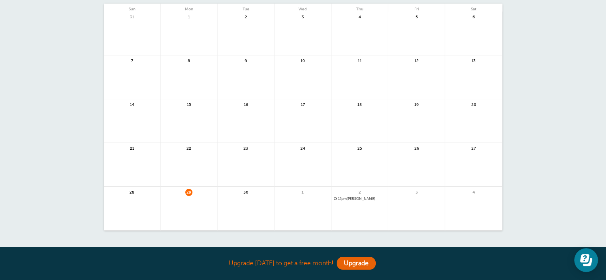
click at [356, 210] on link at bounding box center [360, 219] width 57 height 35
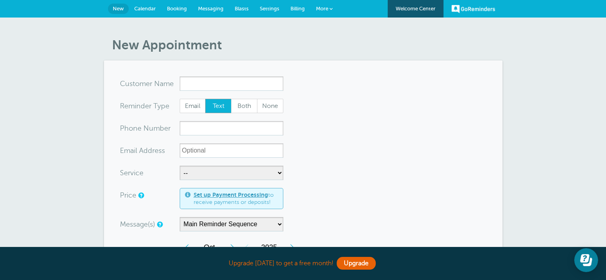
click at [208, 7] on span "Messaging" at bounding box center [211, 9] width 26 height 6
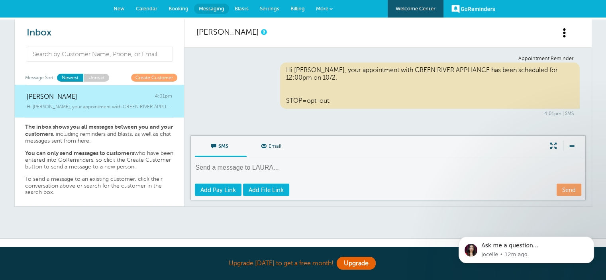
click at [564, 30] on span at bounding box center [565, 33] width 10 height 10
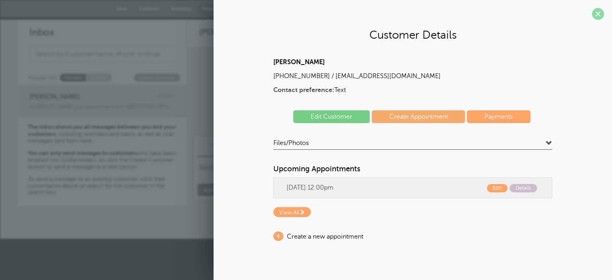
click at [596, 14] on span at bounding box center [598, 14] width 12 height 12
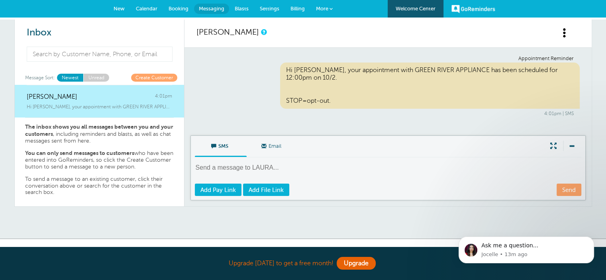
click at [365, 95] on div "Hi LAURA, your appointment with GREEN RIVER APPLIANCE has been scheduled for 12…" at bounding box center [430, 86] width 300 height 46
click at [352, 73] on div "Hi LAURA, your appointment with GREEN RIVER APPLIANCE has been scheduled for 12…" at bounding box center [430, 86] width 300 height 46
click at [118, 2] on link "New" at bounding box center [119, 9] width 22 height 18
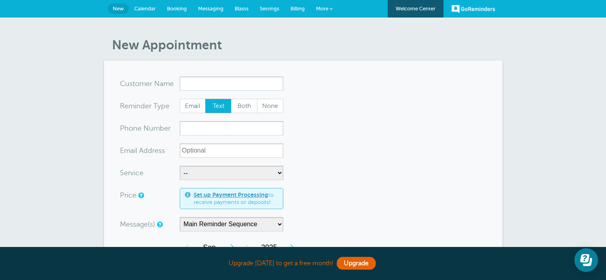
click at [181, 9] on span "Booking" at bounding box center [177, 9] width 20 height 6
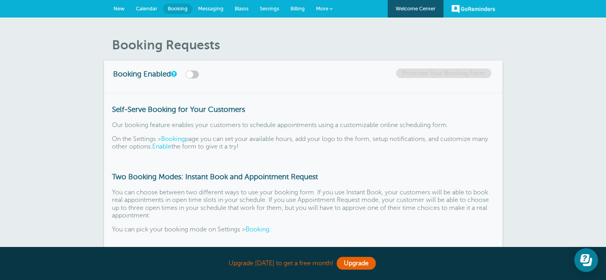
click at [278, 7] on span "Settings" at bounding box center [270, 9] width 20 height 6
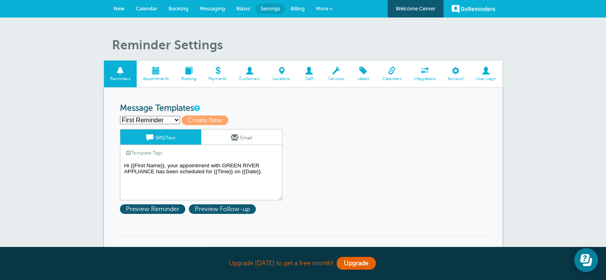
click at [216, 171] on textarea "Hi {{First Name}}, your appointment with GREEN RIVER APPLIANCE has been schedul…" at bounding box center [201, 181] width 163 height 40
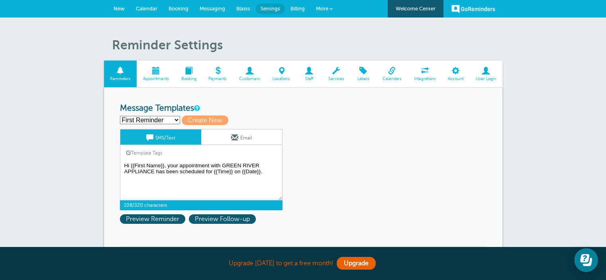
click at [218, 172] on textarea "Hi {{First Name}}, your appointment with GREEN RIVER APPLIANCE has been schedul…" at bounding box center [201, 181] width 163 height 40
click at [222, 169] on textarea "Hi {{First Name}}, your appointment with GREEN RIVER APPLIANCE has been schedul…" at bounding box center [201, 181] width 163 height 40
click at [141, 220] on span "Preview Reminder" at bounding box center [152, 219] width 65 height 10
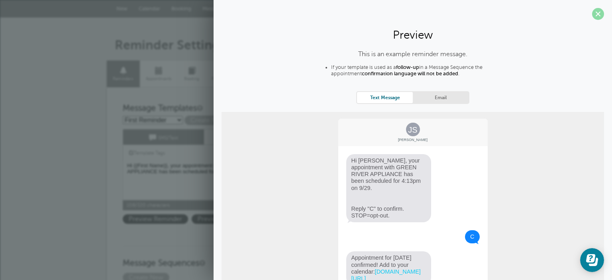
click at [592, 14] on span at bounding box center [598, 14] width 12 height 12
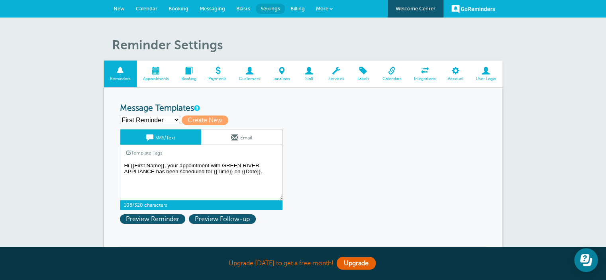
drag, startPoint x: 218, startPoint y: 170, endPoint x: 228, endPoint y: 170, distance: 10.0
click at [228, 170] on textarea "Hi {{First Name}}, your appointment with GREEN RIVER APPLIANCE has been schedul…" at bounding box center [201, 181] width 163 height 40
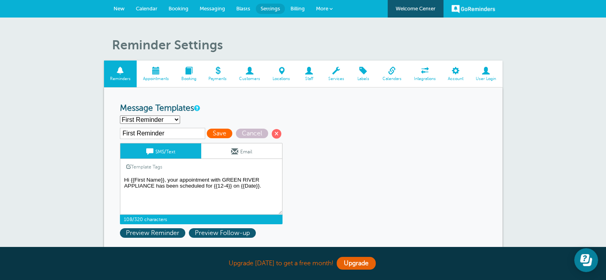
type textarea "Hi {{First Name}}, your appointment with GREEN RIVER APPLIANCE has been schedul…"
click at [222, 134] on span "Save" at bounding box center [220, 134] width 26 height 10
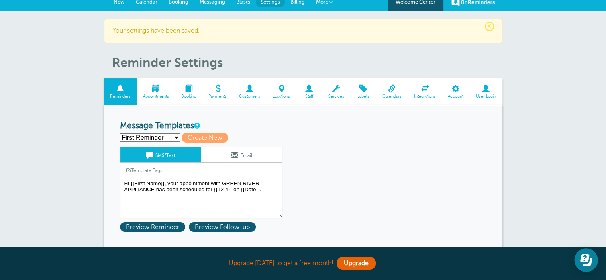
scroll to position [26, 0]
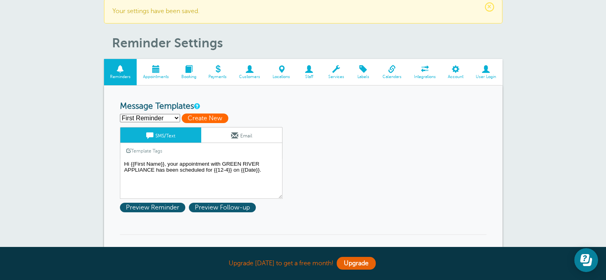
click at [209, 114] on span "Create New" at bounding box center [205, 119] width 47 height 10
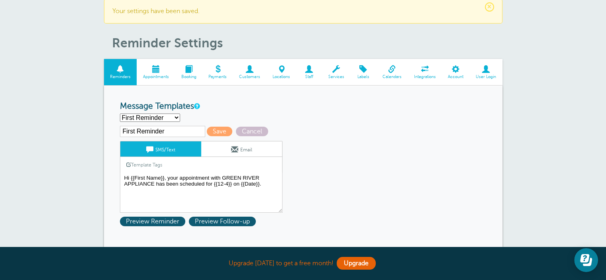
select select
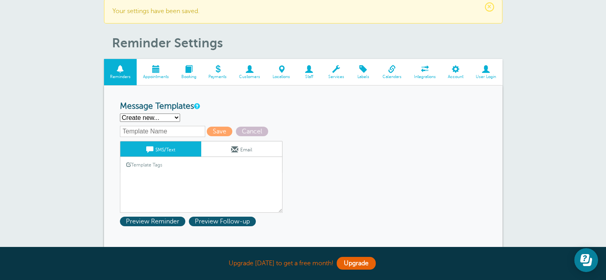
click at [161, 130] on input "text" at bounding box center [162, 131] width 85 height 11
type input "Morning Delivery"
click at [214, 180] on textarea "Hi {{First Name}}, your appointment with GREEN RIVER APPLIANCE has been schedul…" at bounding box center [201, 193] width 163 height 40
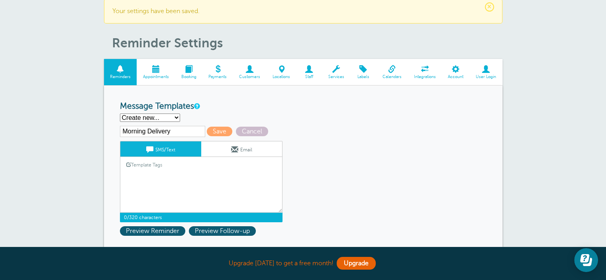
click at [175, 182] on textarea "Hi {{First Name}}, your appointment with GREEN RIVER APPLIANCE has been schedul…" at bounding box center [201, 193] width 163 height 40
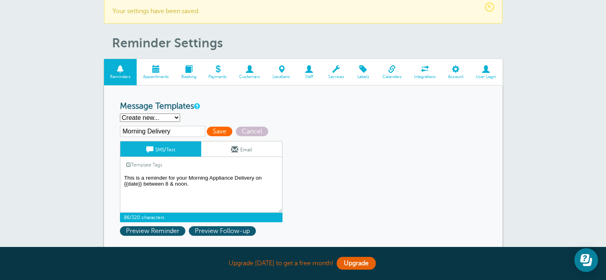
type textarea "This is a reminder for your Morning Appliance Delivery on {{date}} between 8 & …"
click at [215, 129] on span "Save" at bounding box center [220, 132] width 26 height 10
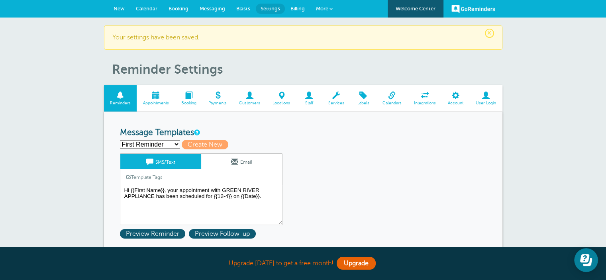
click at [147, 144] on select "First Reminder Morning Delivery Second Reminder Third Reminder Create new..." at bounding box center [150, 144] width 60 height 8
select select "162901"
click at [120, 140] on select "First Reminder Morning Delivery Second Reminder Third Reminder Create new..." at bounding box center [150, 144] width 60 height 8
type input "Morning Delivery"
type textarea "This is a reminder for your Morning Appliance Delivery on {{date}} between 8 & …"
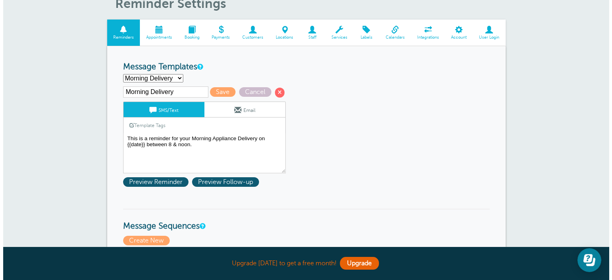
scroll to position [66, 0]
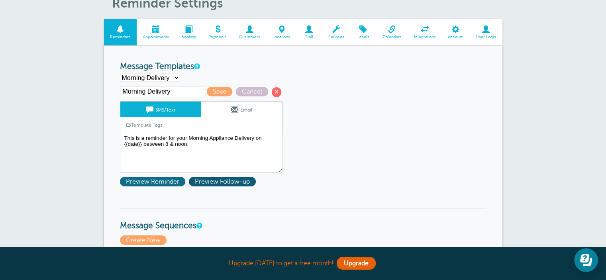
click at [169, 178] on span "Preview Reminder" at bounding box center [152, 182] width 65 height 10
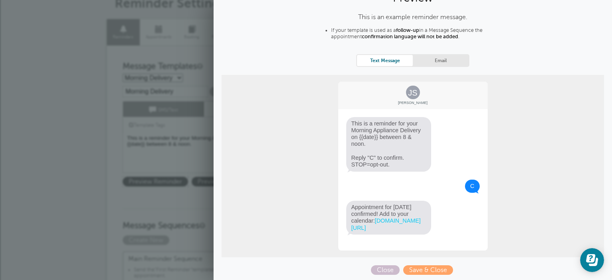
scroll to position [44, 0]
drag, startPoint x: 418, startPoint y: 268, endPoint x: 175, endPoint y: 206, distance: 250.4
click at [417, 268] on span "Save & Close" at bounding box center [428, 270] width 50 height 10
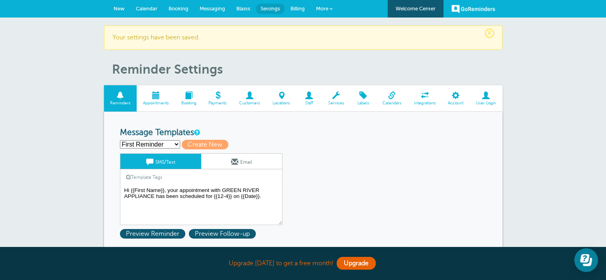
click at [146, 6] on span "Calendar" at bounding box center [147, 9] width 22 height 6
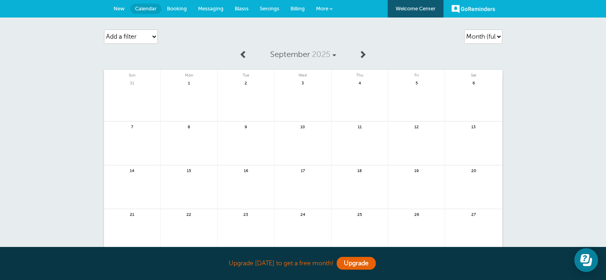
click at [362, 53] on span at bounding box center [363, 54] width 8 height 8
click at [363, 87] on div "2 12pm [PERSON_NAME]" at bounding box center [360, 100] width 57 height 44
click at [361, 89] on span "12pm [PERSON_NAME]" at bounding box center [360, 90] width 52 height 4
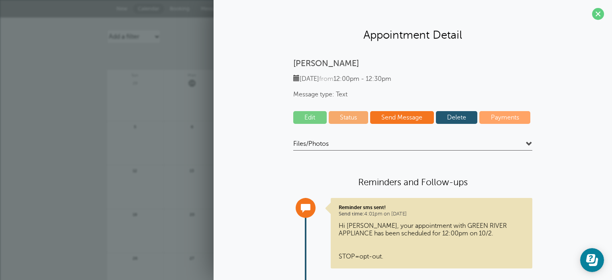
click at [461, 122] on link "Delete" at bounding box center [457, 117] width 42 height 13
